Goal: Transaction & Acquisition: Purchase product/service

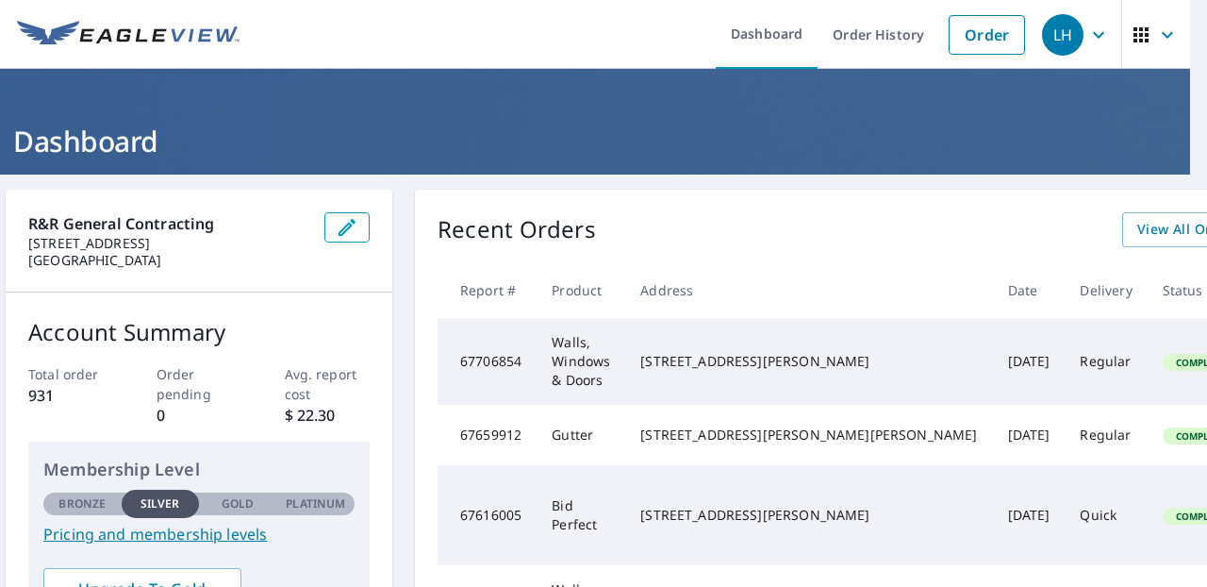
scroll to position [0, 17]
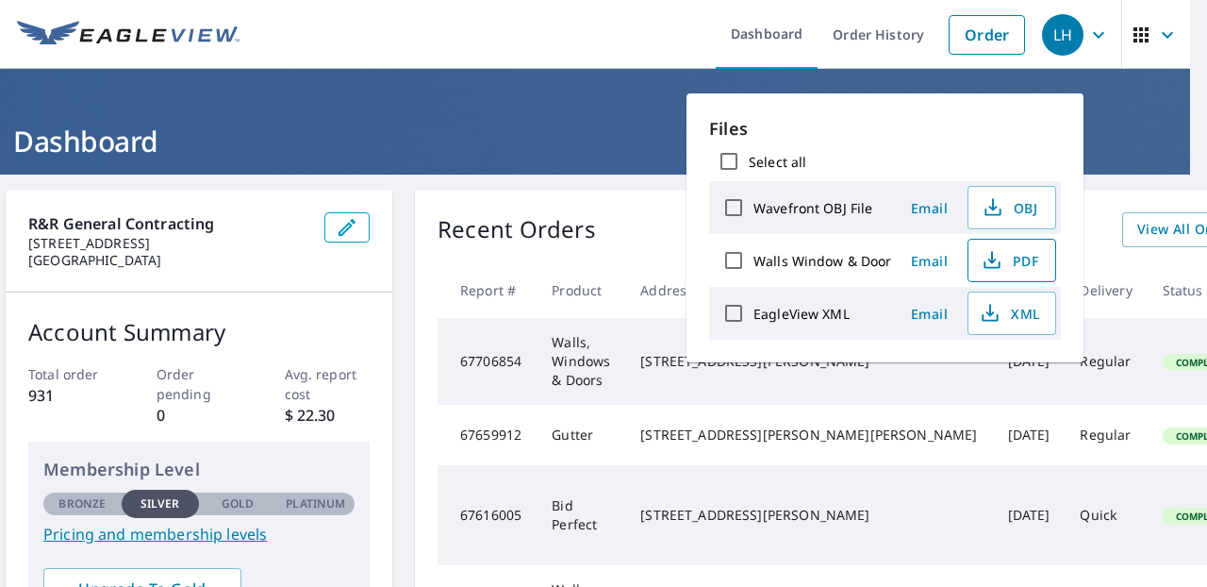
click at [1012, 263] on span "PDF" at bounding box center [1010, 260] width 60 height 23
click at [1051, 110] on div "Files Select all Wavefront OBJ File Email OBJ Walls Window & Door Email PDF Eag…" at bounding box center [885, 227] width 397 height 269
click at [1065, 428] on td "Regular" at bounding box center [1106, 435] width 82 height 60
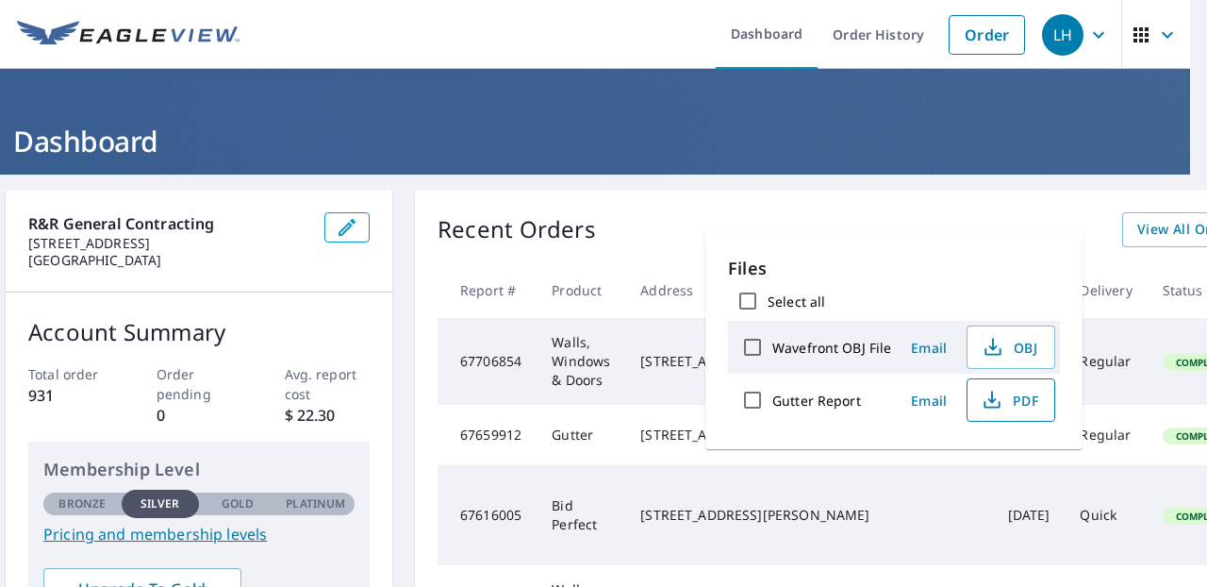
click at [1029, 402] on span "PDF" at bounding box center [1009, 400] width 60 height 23
click at [747, 210] on div "Recent Orders View All Orders Start New Order Report # Product Address Date Del…" at bounding box center [924, 482] width 1018 height 585
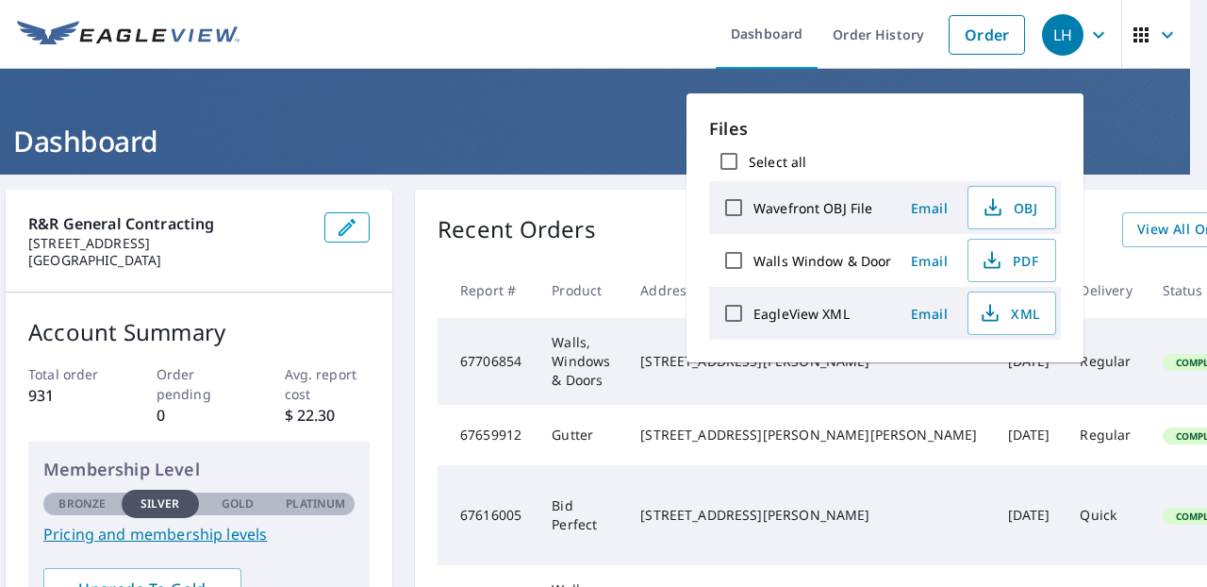
click at [653, 273] on th "Address" at bounding box center [808, 290] width 367 height 56
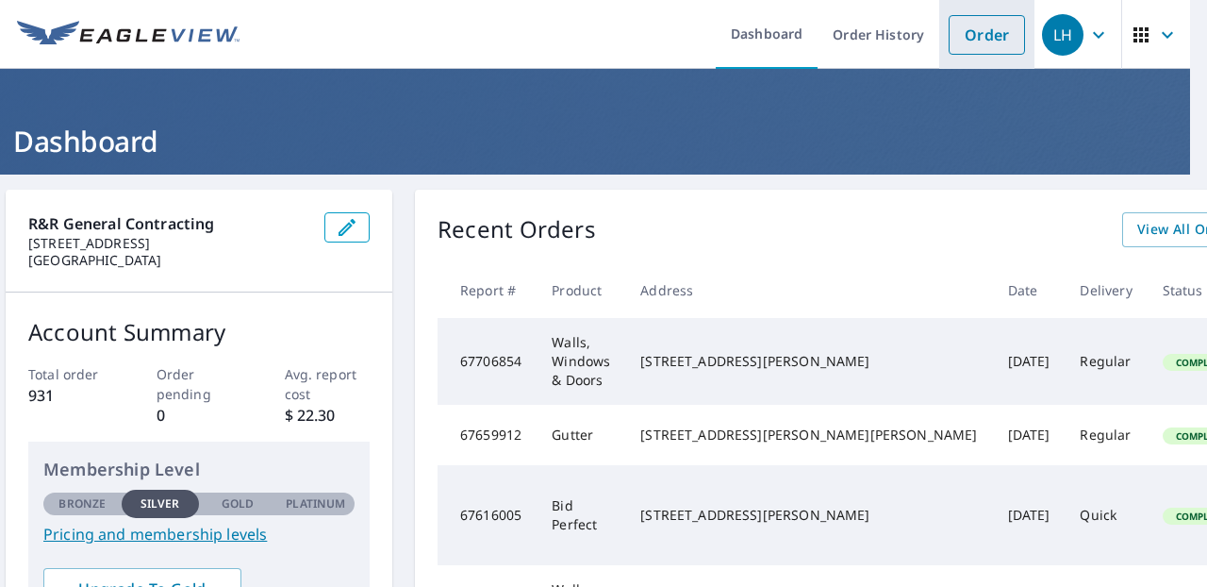
click at [1005, 37] on link "Order" at bounding box center [987, 35] width 76 height 40
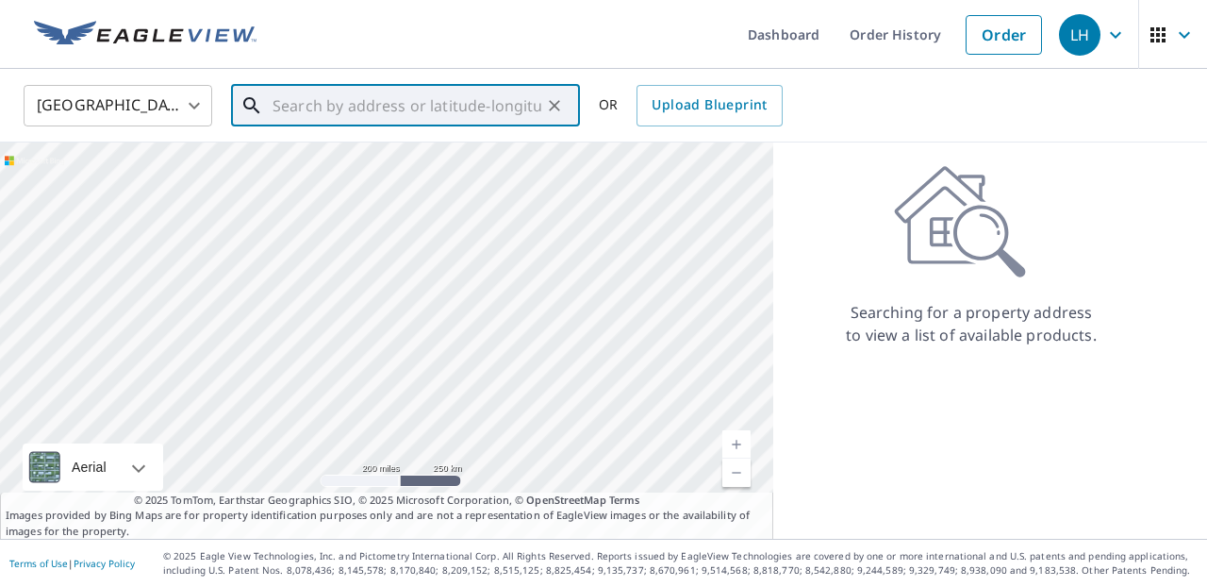
click at [479, 111] on input "text" at bounding box center [407, 105] width 269 height 53
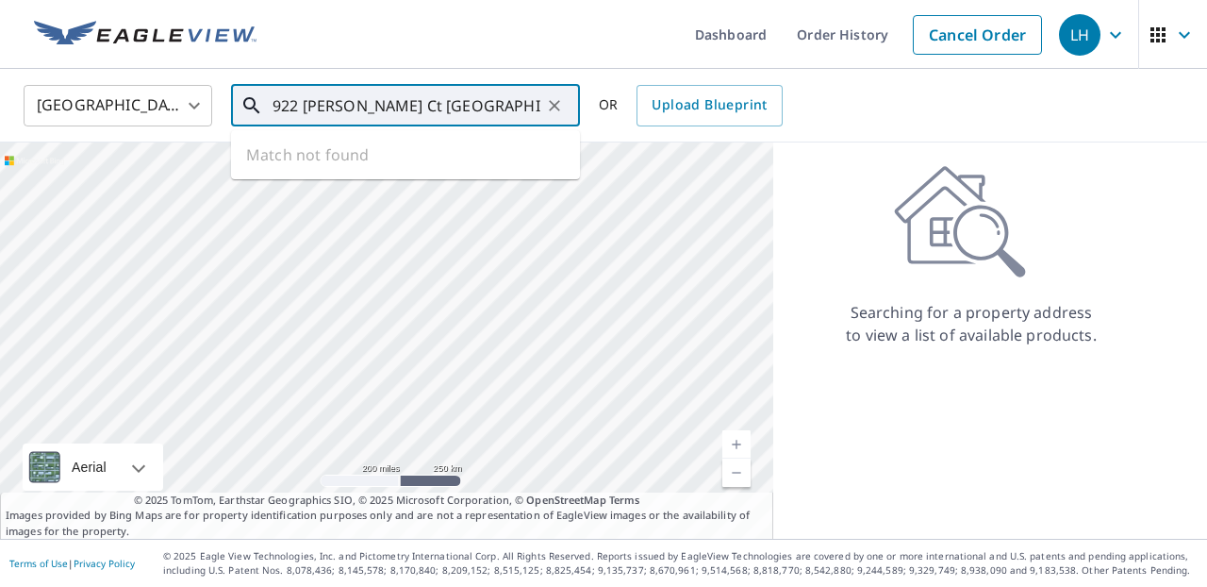
click at [400, 104] on input "922 [PERSON_NAME] Ct [GEOGRAPHIC_DATA] [US_STATE]" at bounding box center [407, 105] width 269 height 53
drag, startPoint x: 526, startPoint y: 105, endPoint x: 376, endPoint y: 97, distance: 150.1
click at [376, 97] on input "922 [PERSON_NAME] court [GEOGRAPHIC_DATA] [US_STATE]" at bounding box center [407, 105] width 269 height 53
type input "922 [PERSON_NAME] court [GEOGRAPHIC_DATA] [US_STATE]"
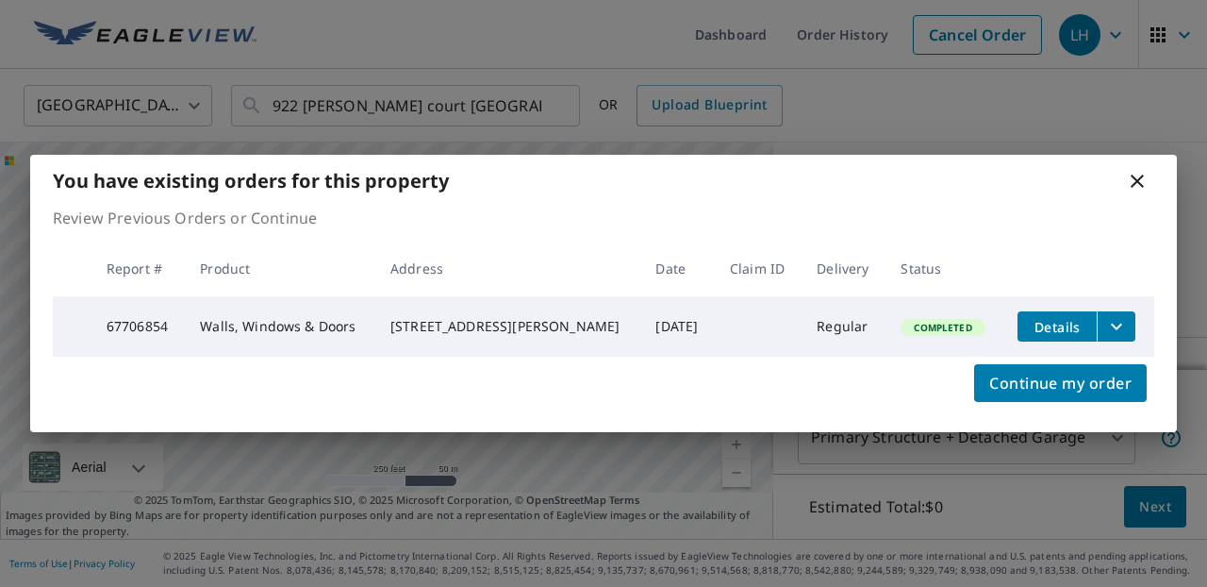
scroll to position [113, 0]
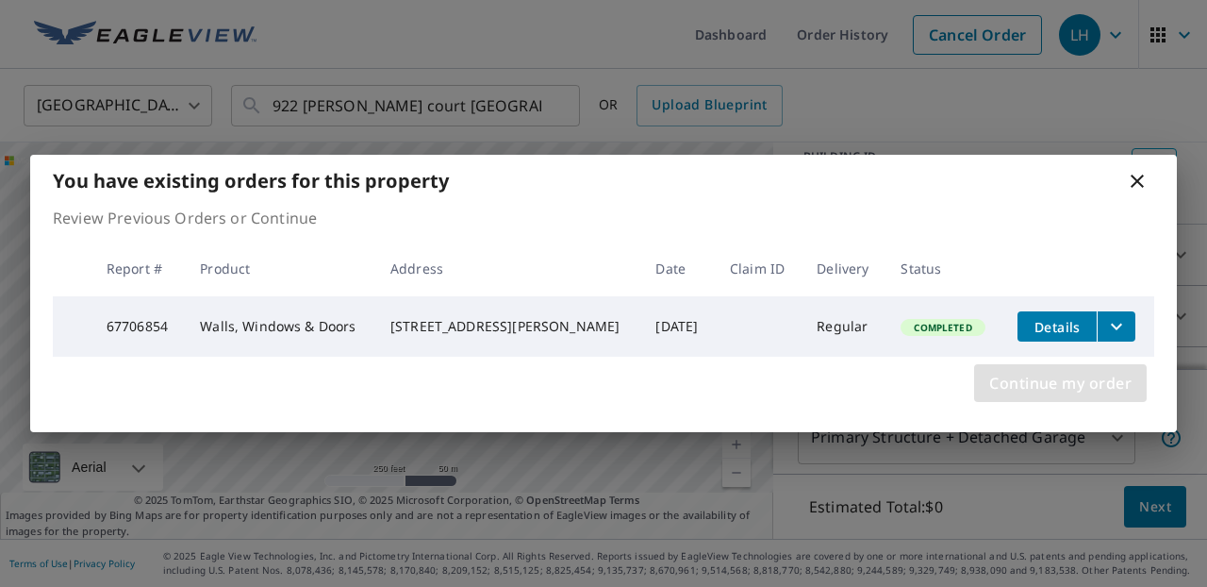
click at [1088, 384] on span "Continue my order" at bounding box center [1060, 383] width 142 height 26
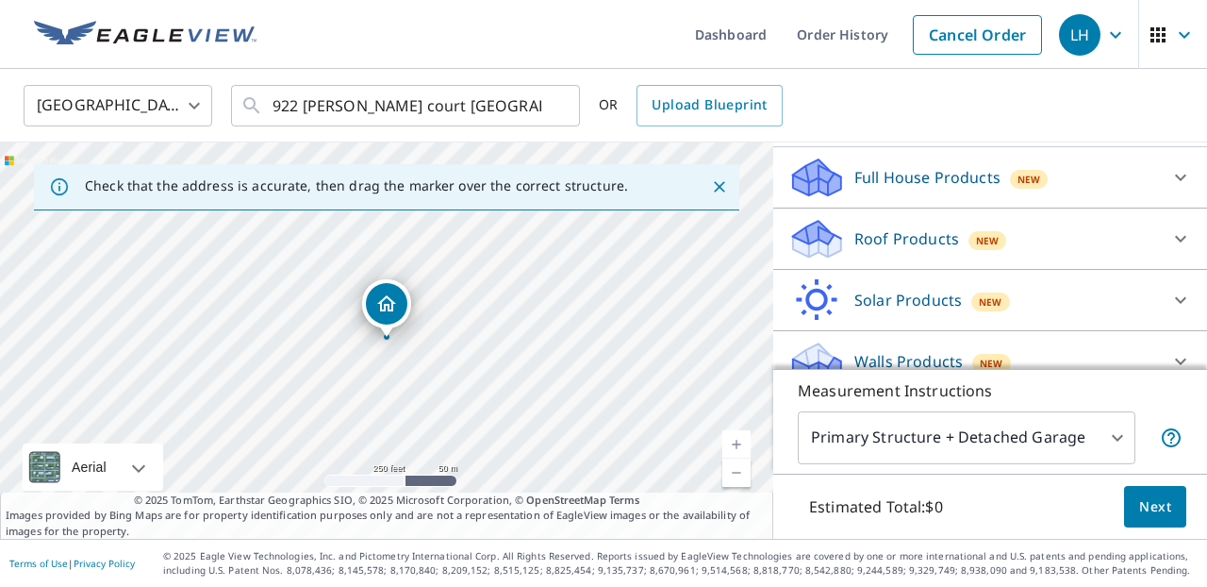
scroll to position [190, 0]
click at [1109, 253] on div "Roof Products New" at bounding box center [973, 240] width 370 height 44
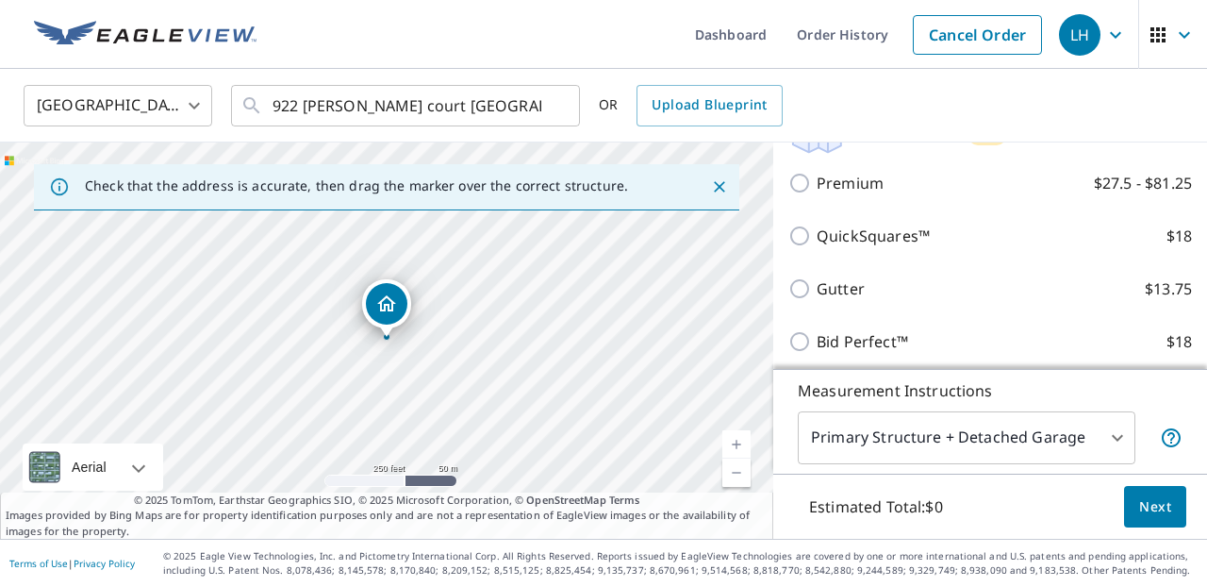
scroll to position [298, 0]
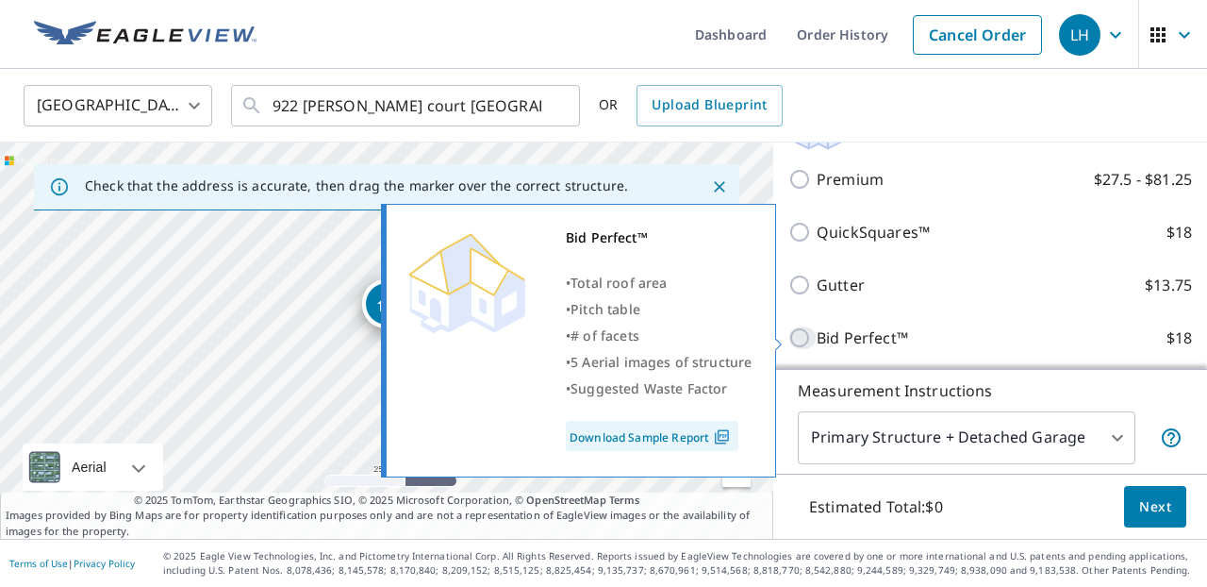
click at [801, 331] on input "Bid Perfect™ $18" at bounding box center [802, 337] width 28 height 23
checkbox input "true"
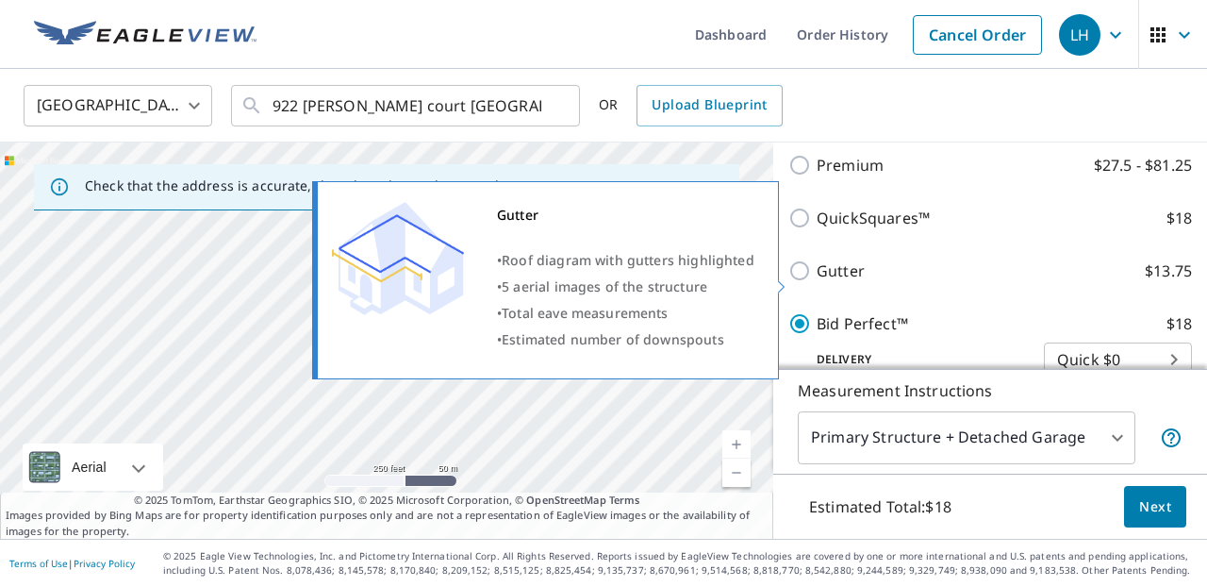
scroll to position [360, 0]
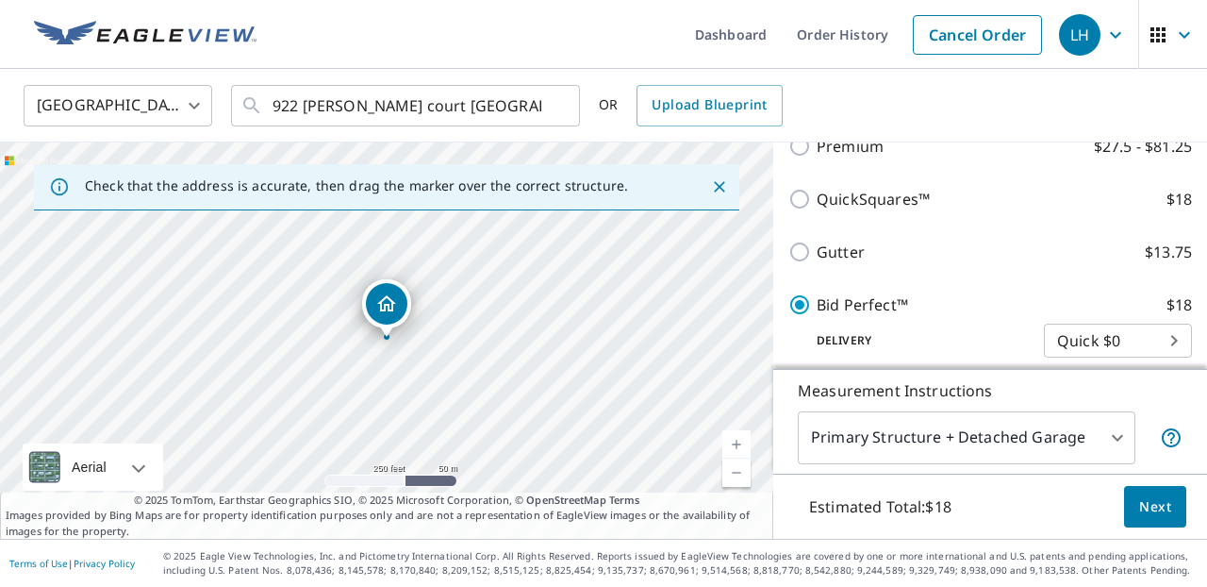
click at [1162, 508] on span "Next" at bounding box center [1155, 507] width 32 height 24
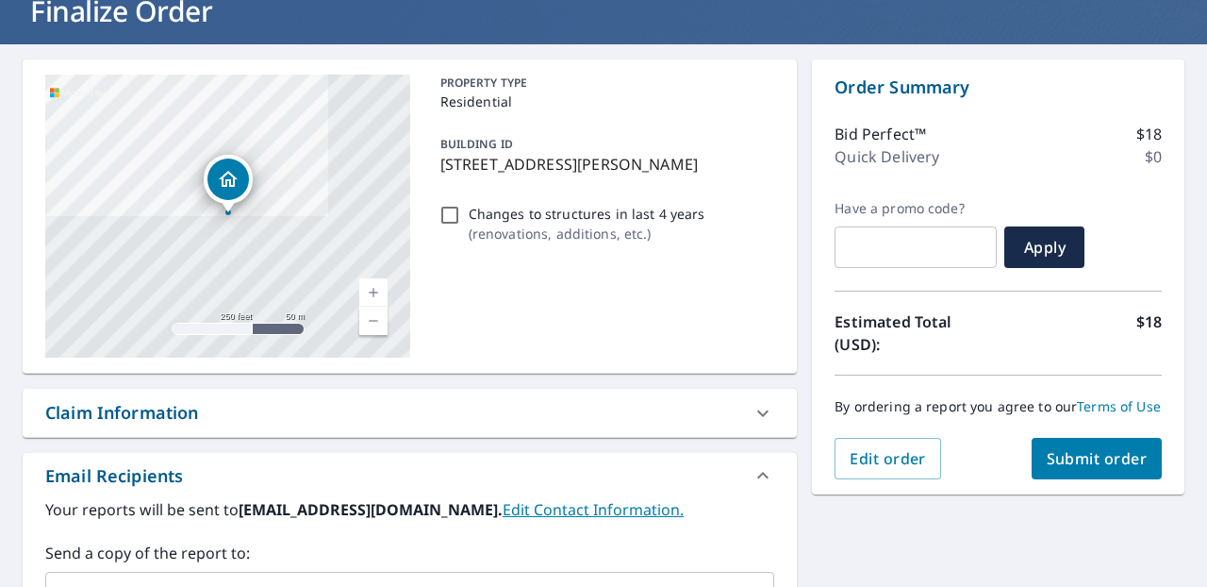
scroll to position [148, 0]
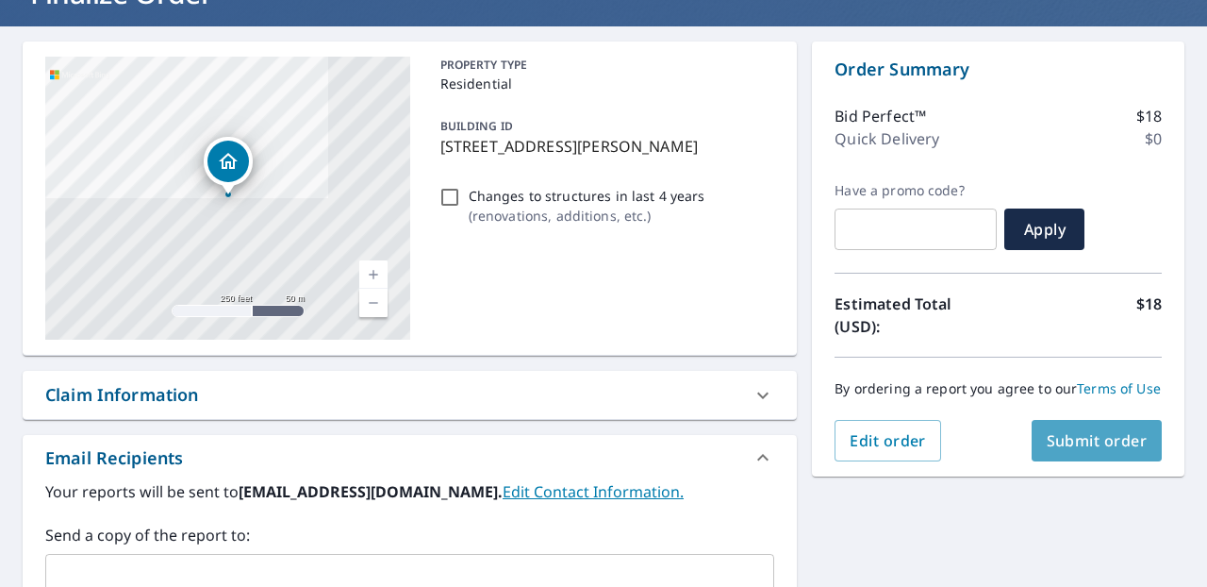
click at [1113, 451] on button "Submit order" at bounding box center [1097, 440] width 131 height 41
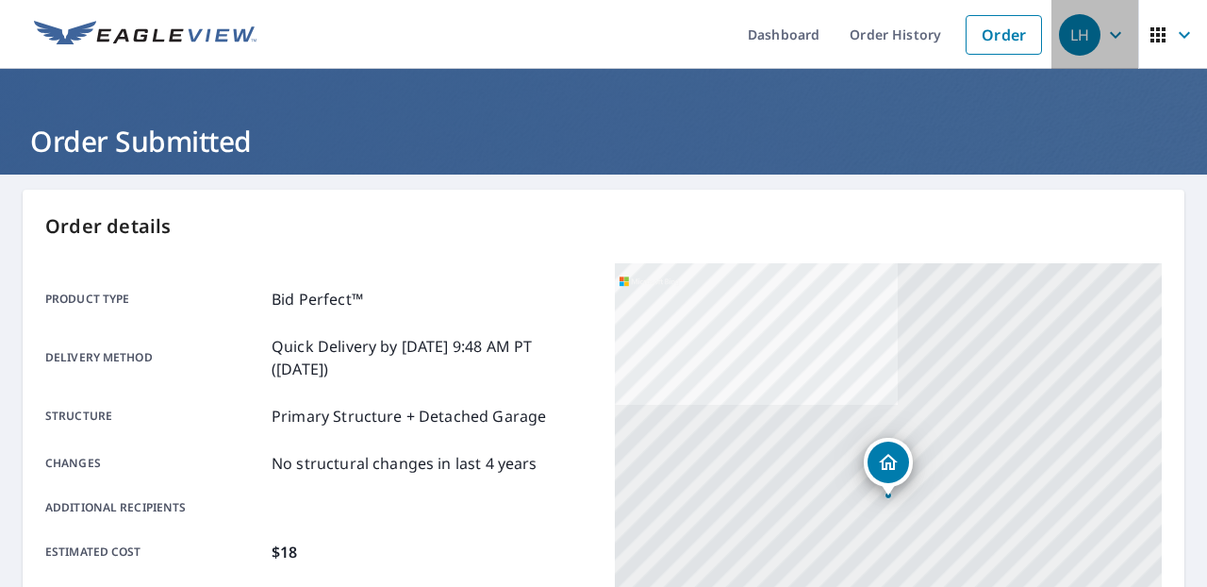
click at [1113, 41] on icon "button" at bounding box center [1115, 35] width 23 height 23
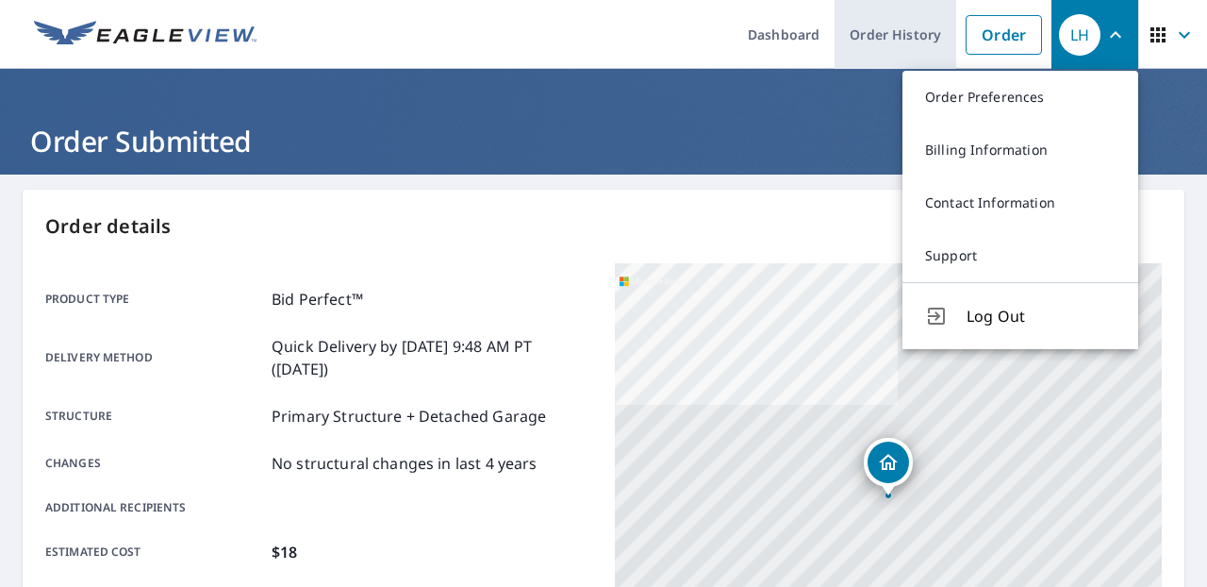
click at [924, 41] on link "Order History" at bounding box center [896, 34] width 122 height 69
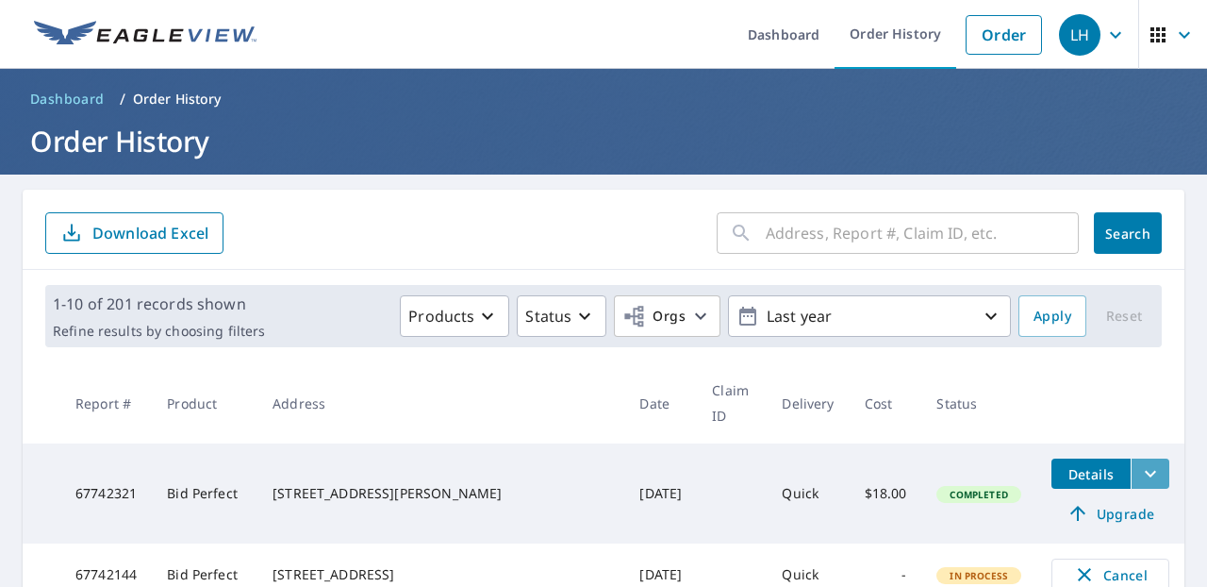
click at [1139, 462] on icon "filesDropdownBtn-67742321" at bounding box center [1150, 473] width 23 height 23
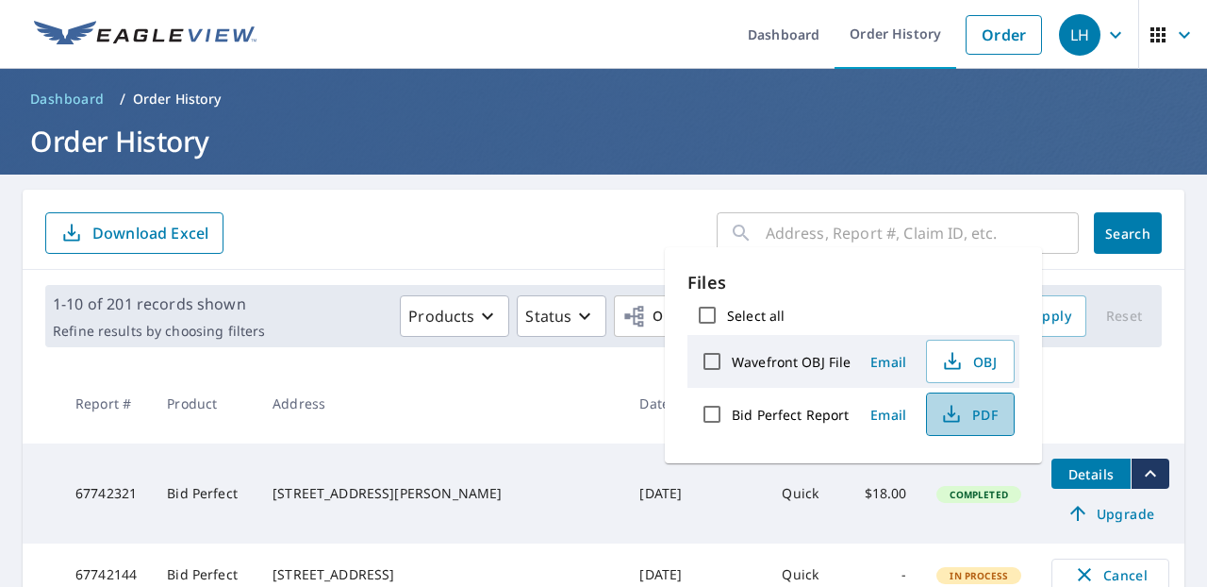
click at [987, 411] on span "PDF" at bounding box center [968, 414] width 60 height 23
